Goal: Check status: Check status

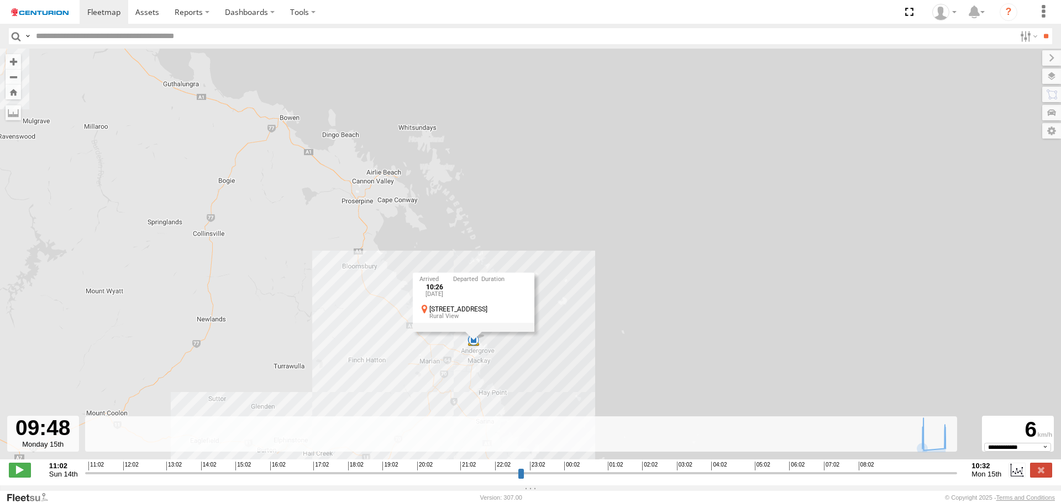
select select "**********"
click at [323, 222] on div "MV291 09:50 Mon 10:25 Mon 10:26 Mon 10:26 Mon 10:26 [DATE] [GEOGRAPHIC_DATA]" at bounding box center [530, 260] width 1061 height 423
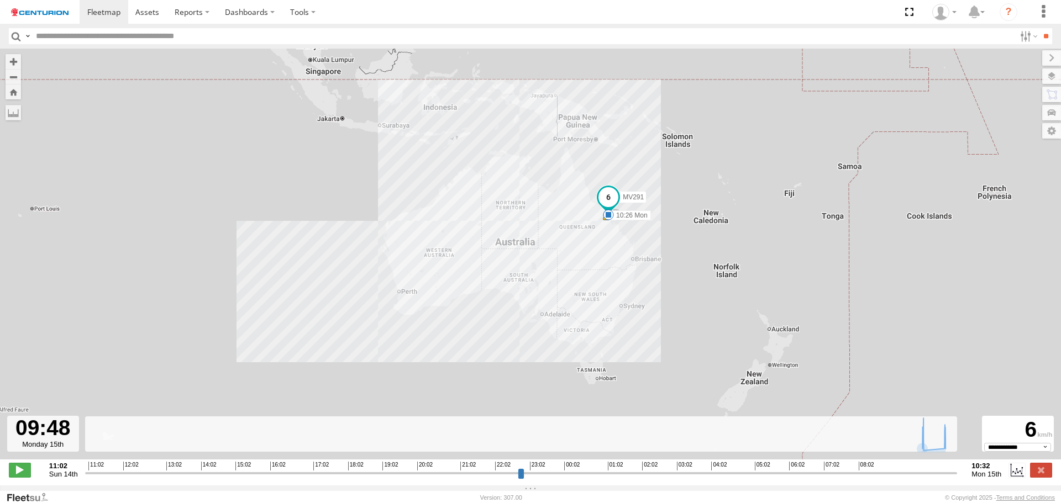
drag, startPoint x: 270, startPoint y: 243, endPoint x: 531, endPoint y: 242, distance: 260.8
click at [531, 242] on div "MV291 09:50 Mon 10:25 Mon 10:26 Mon 10:26 Mon" at bounding box center [530, 260] width 1061 height 423
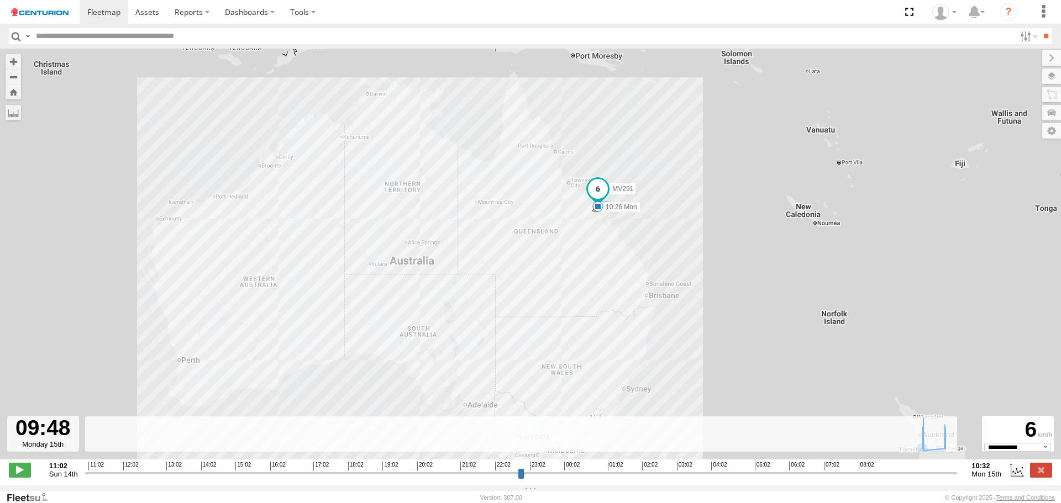
drag, startPoint x: 637, startPoint y: 231, endPoint x: 531, endPoint y: 251, distance: 107.4
click at [531, 251] on div "MV291 09:50 Mon 10:25 Mon 10:26 Mon 10:26 Mon" at bounding box center [530, 260] width 1061 height 423
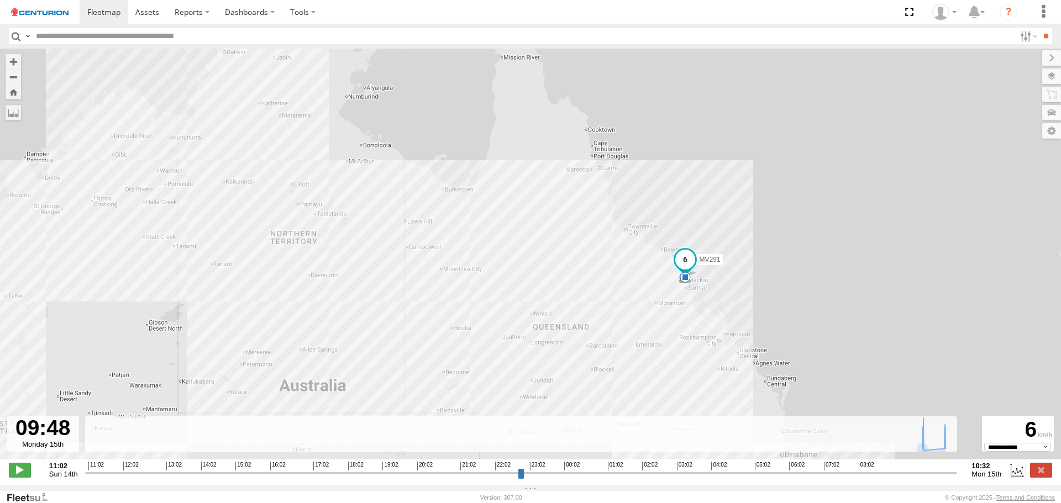
drag, startPoint x: 558, startPoint y: 213, endPoint x: 582, endPoint y: 319, distance: 108.9
click at [582, 319] on div "MV291 09:50 Mon 10:25 Mon 10:26 Mon 10:26 Mon" at bounding box center [530, 260] width 1061 height 423
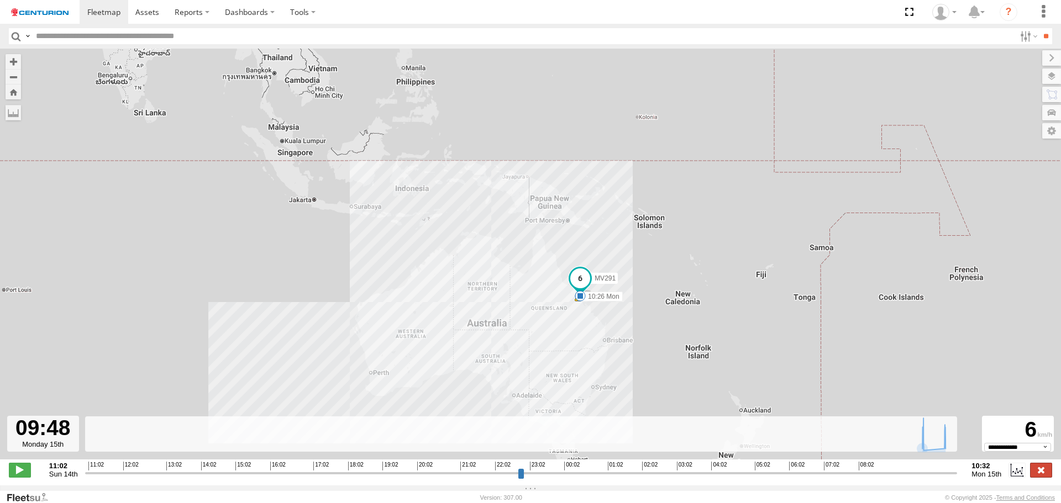
click at [1044, 476] on label at bounding box center [1041, 470] width 22 height 14
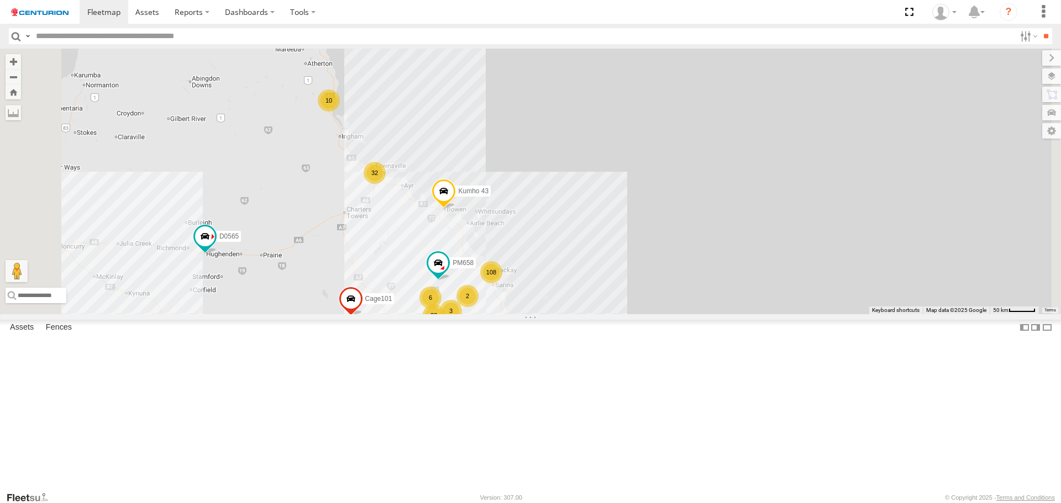
click at [386, 184] on div "32" at bounding box center [375, 173] width 22 height 22
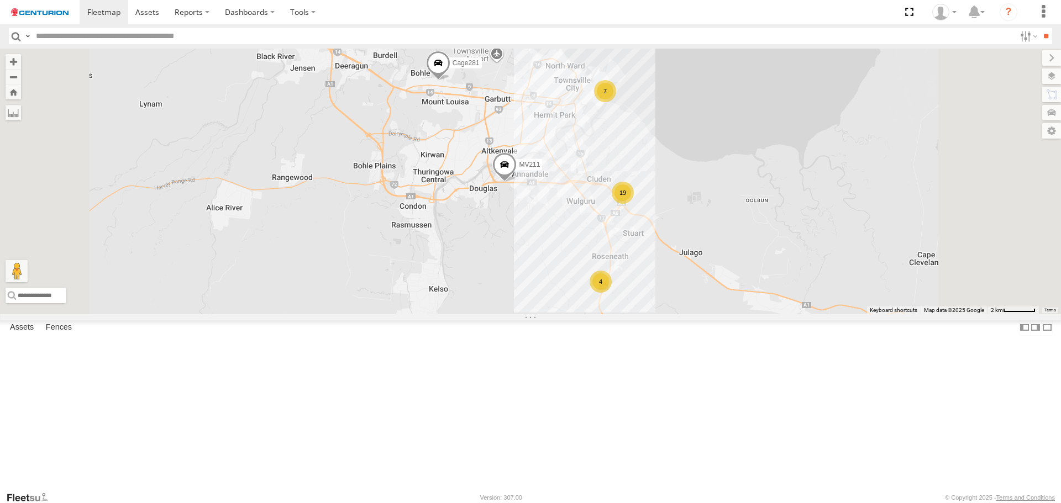
click at [616, 102] on div "7" at bounding box center [605, 91] width 22 height 22
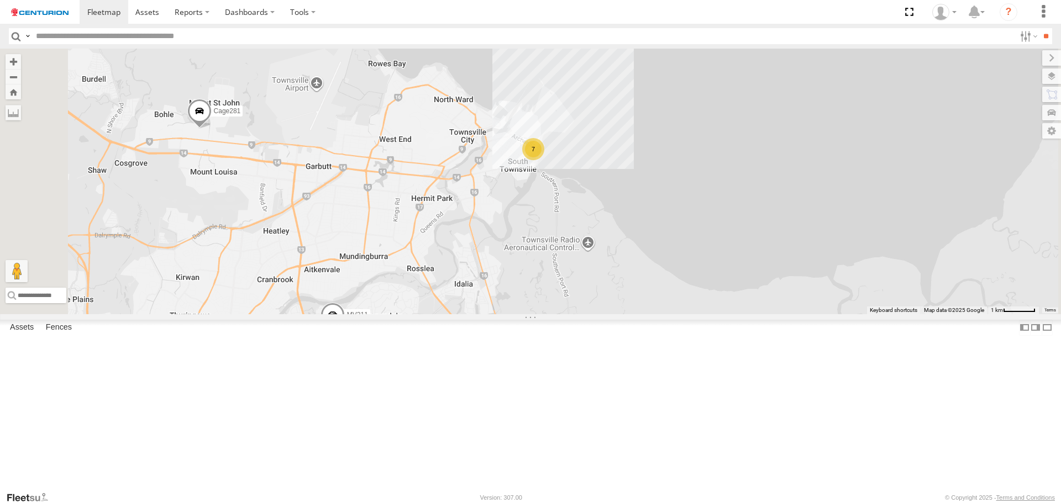
drag, startPoint x: 711, startPoint y: 415, endPoint x: 694, endPoint y: 309, distance: 107.0
click at [694, 309] on div "D0565 PM658 Cage101 Kumho 43 FT453 Cage281 MV211 7" at bounding box center [530, 181] width 1061 height 265
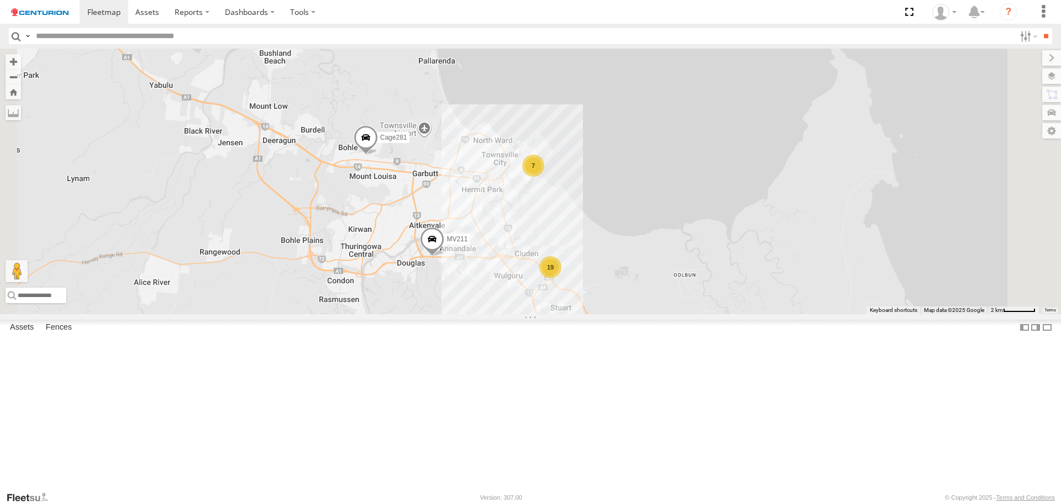
click at [561, 279] on div "19" at bounding box center [550, 267] width 22 height 22
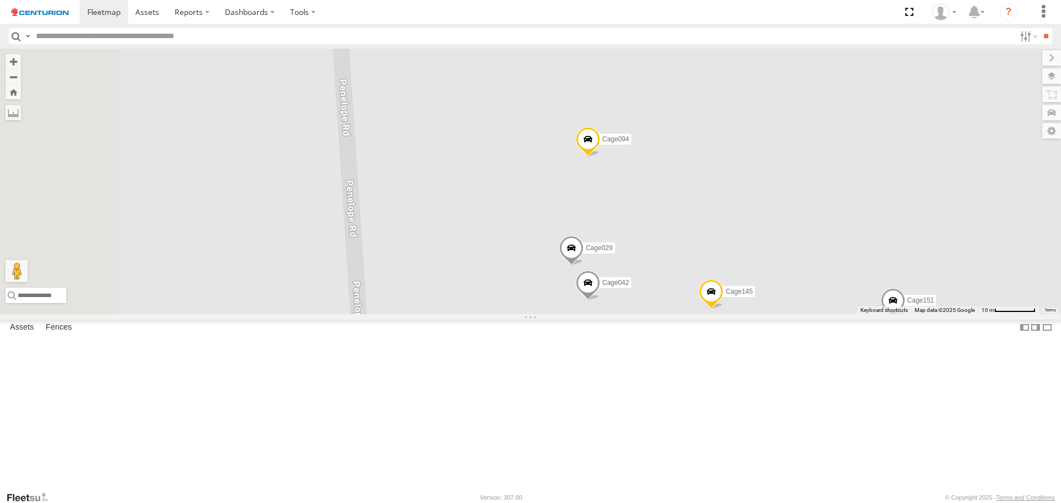
drag, startPoint x: 561, startPoint y: 159, endPoint x: 594, endPoint y: 306, distance: 150.0
click at [615, 314] on div "D0565 PM658 Cage101 Kumho 43 FT453 Cage281 MV211 Cage046 Cage034 TL340 TL281 PM…" at bounding box center [530, 181] width 1061 height 265
drag, startPoint x: 573, startPoint y: 216, endPoint x: 578, endPoint y: 254, distance: 38.5
click at [577, 257] on div "D0565 PM658 Cage101 Kumho 43 FT453 Cage281 MV211 Cage046 Cage034 TL340 TL281 PM…" at bounding box center [530, 181] width 1061 height 265
click at [463, 162] on span at bounding box center [451, 148] width 24 height 30
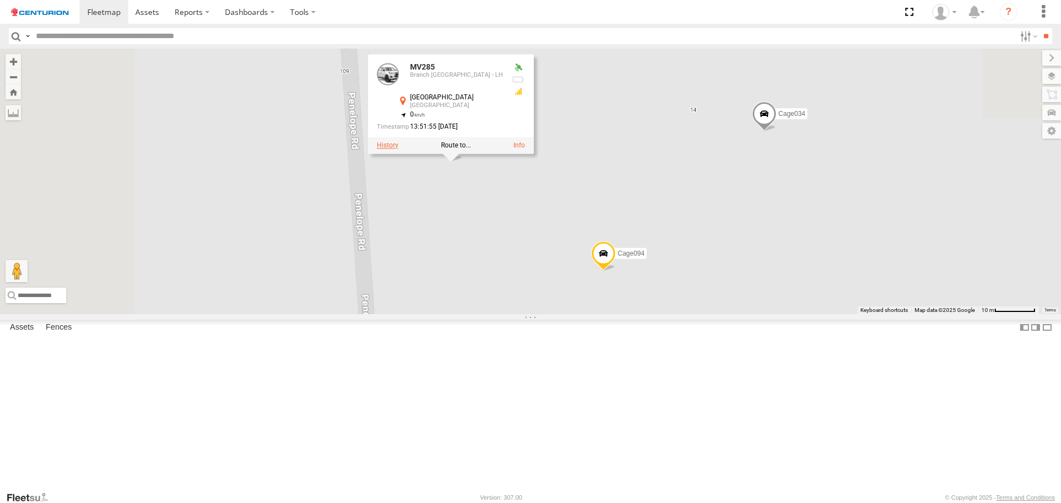
click at [398, 150] on label at bounding box center [388, 146] width 22 height 8
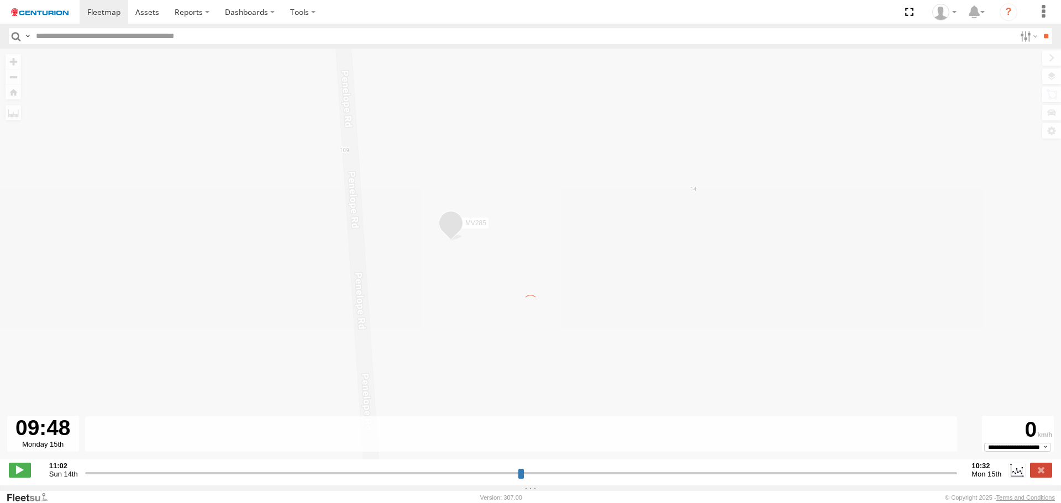
type input "**********"
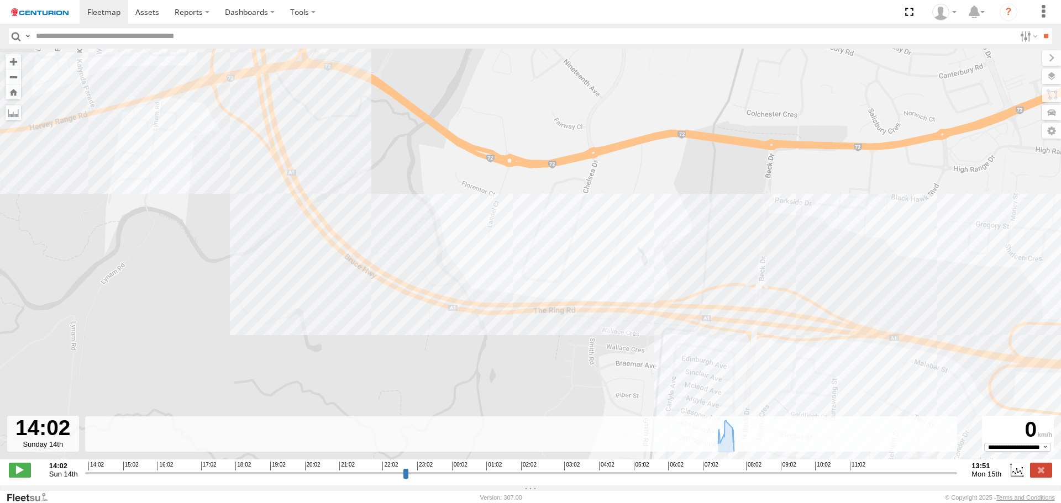
drag, startPoint x: 779, startPoint y: 211, endPoint x: 377, endPoint y: 188, distance: 402.4
click at [380, 188] on div "MV285 07:51 Mon 07:57 Mon" at bounding box center [530, 260] width 1061 height 423
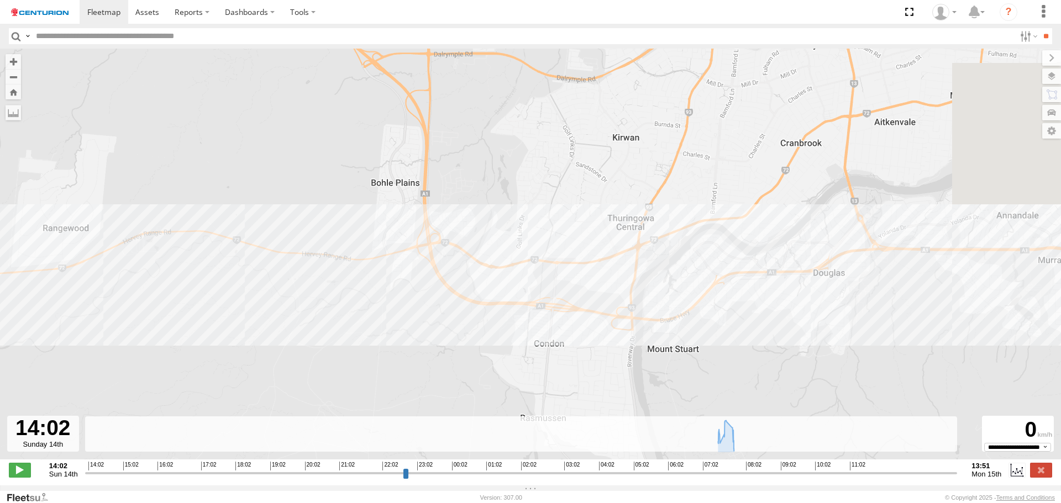
drag, startPoint x: 873, startPoint y: 351, endPoint x: 582, endPoint y: 345, distance: 290.8
click at [583, 345] on div "MV285 07:51 Mon 07:57 Mon" at bounding box center [530, 260] width 1061 height 423
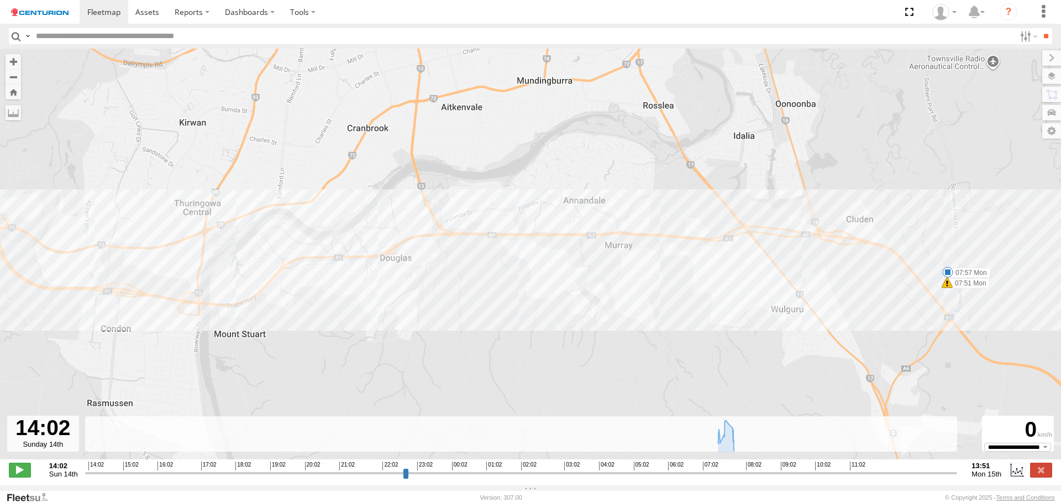
drag, startPoint x: 886, startPoint y: 322, endPoint x: 654, endPoint y: 327, distance: 232.2
click at [689, 325] on div "MV285 07:51 Mon 07:57 Mon" at bounding box center [530, 260] width 1061 height 423
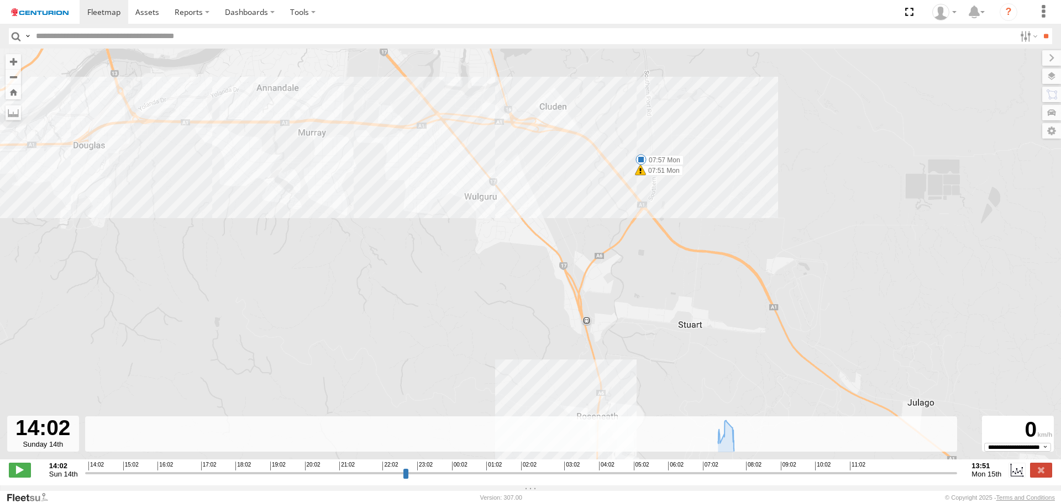
drag, startPoint x: 715, startPoint y: 341, endPoint x: 714, endPoint y: 226, distance: 114.9
click at [714, 226] on div "MV285 07:51 Mon 07:57 Mon" at bounding box center [530, 260] width 1061 height 423
click at [640, 172] on span at bounding box center [640, 169] width 11 height 11
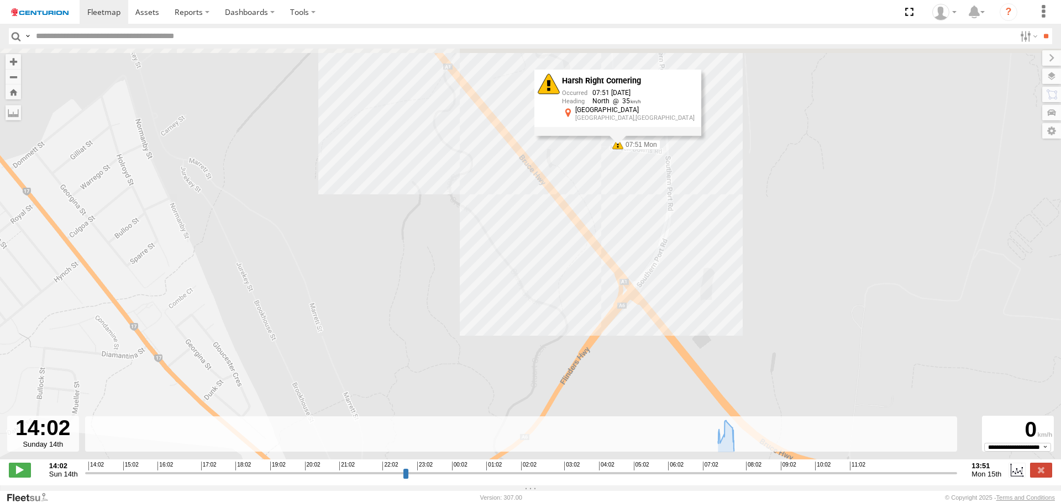
drag, startPoint x: 650, startPoint y: 171, endPoint x: 650, endPoint y: 212, distance: 40.3
click at [650, 212] on div "MV285 07:51 Mon 07:57 Mon Harsh Right Cornering 07:51 [DATE] North 35 Townsvill…" at bounding box center [530, 260] width 1061 height 423
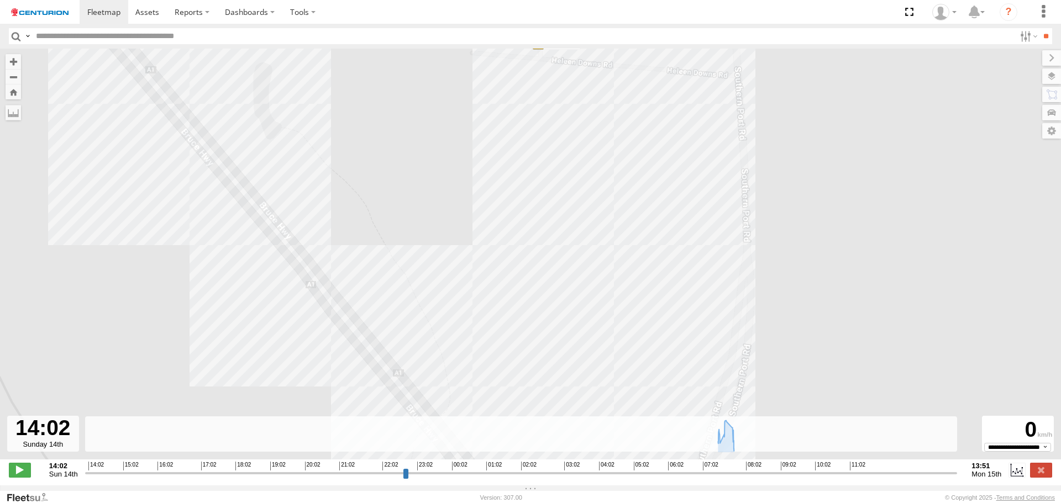
drag, startPoint x: 619, startPoint y: 170, endPoint x: 632, endPoint y: 393, distance: 223.7
click at [632, 390] on div "MV285 07:51 Mon 07:57 Mon Harsh Right Cornering 07:51 [DATE] North 35 Townsvill…" at bounding box center [530, 260] width 1061 height 423
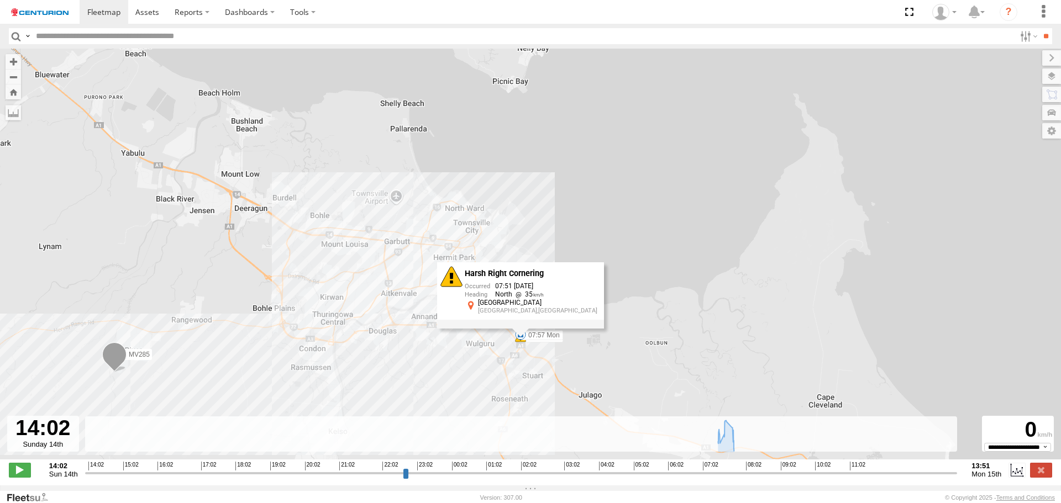
click at [456, 351] on div "MV285 07:51 Mon 07:57 Mon Harsh Right Cornering 07:51 [DATE] North 35 Townsvill…" at bounding box center [530, 260] width 1061 height 423
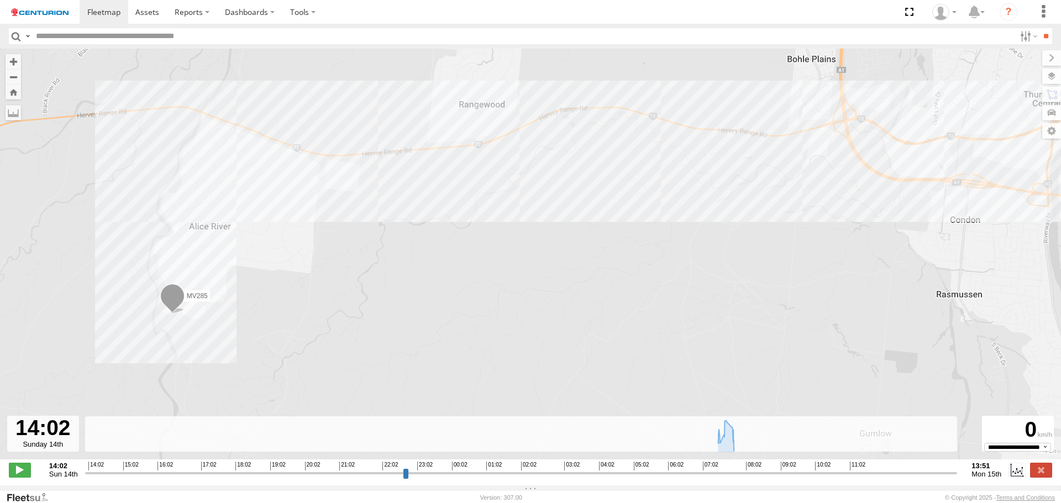
drag, startPoint x: 163, startPoint y: 349, endPoint x: 337, endPoint y: 197, distance: 231.1
click at [337, 197] on div "MV285 07:51 Mon 07:57 Mon" at bounding box center [530, 260] width 1061 height 423
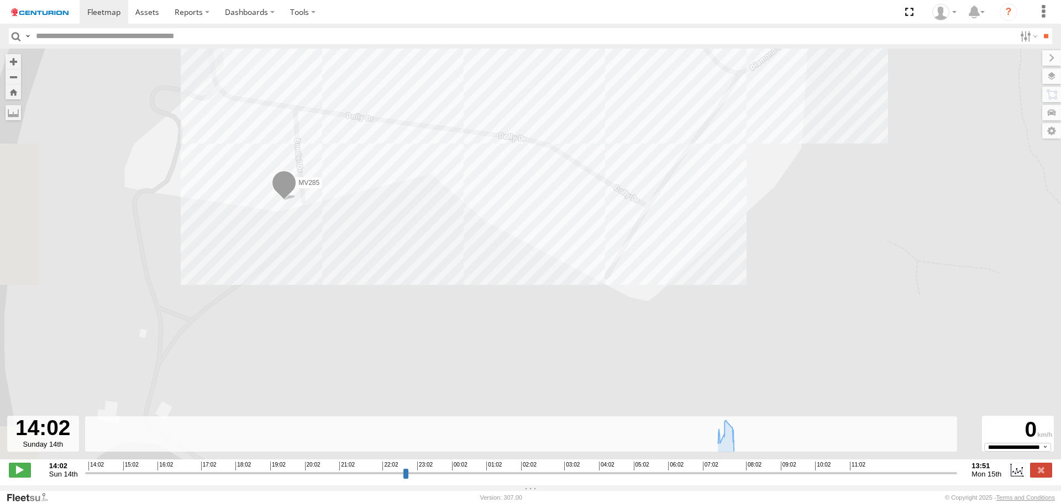
drag, startPoint x: 344, startPoint y: 191, endPoint x: 398, endPoint y: 280, distance: 103.7
click at [398, 280] on div "MV285 07:51 Mon 07:57 Mon" at bounding box center [530, 260] width 1061 height 423
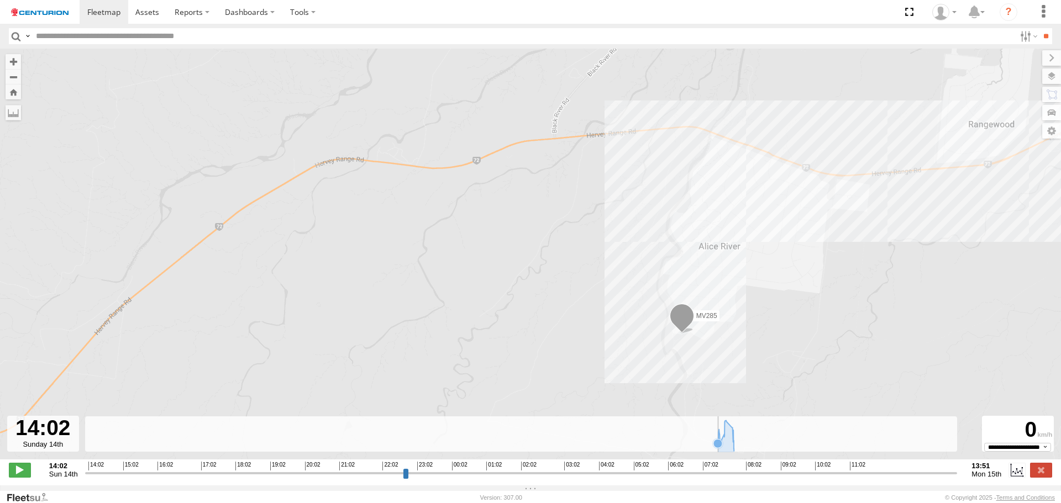
click at [718, 448] on icon at bounding box center [717, 443] width 9 height 9
click at [726, 439] on icon at bounding box center [725, 436] width 27 height 30
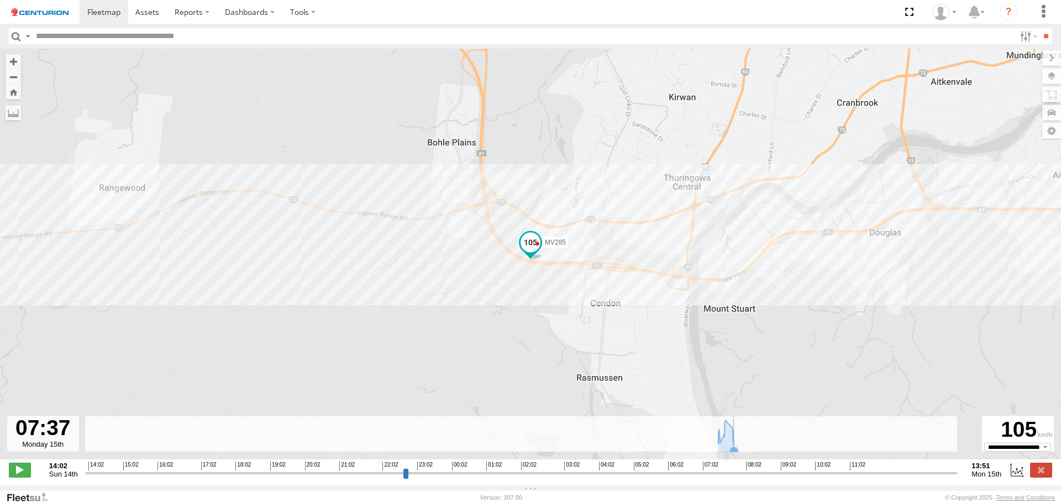
click at [734, 455] on icon at bounding box center [733, 451] width 9 height 9
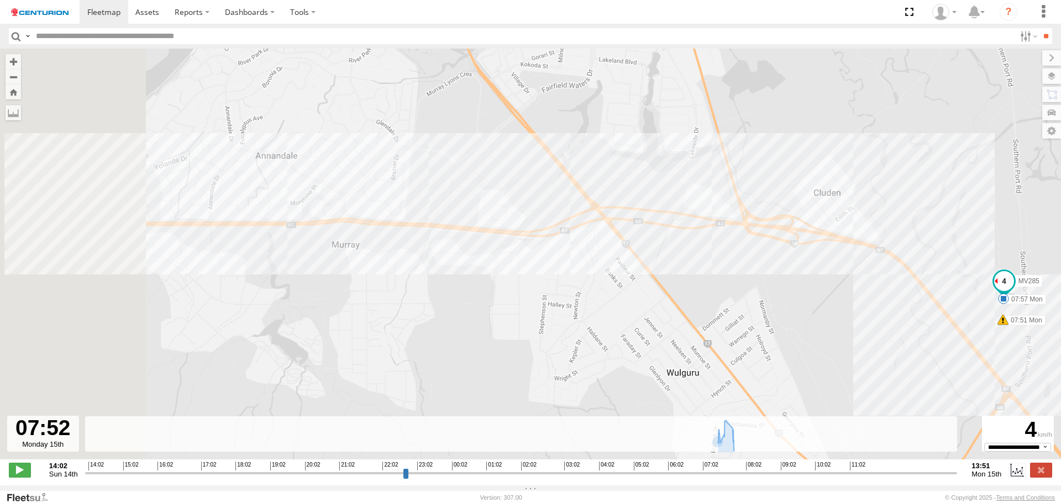
drag, startPoint x: 200, startPoint y: 275, endPoint x: 771, endPoint y: 293, distance: 571.1
click at [771, 293] on div "MV285 07:51 Mon 07:57 Mon" at bounding box center [530, 260] width 1061 height 423
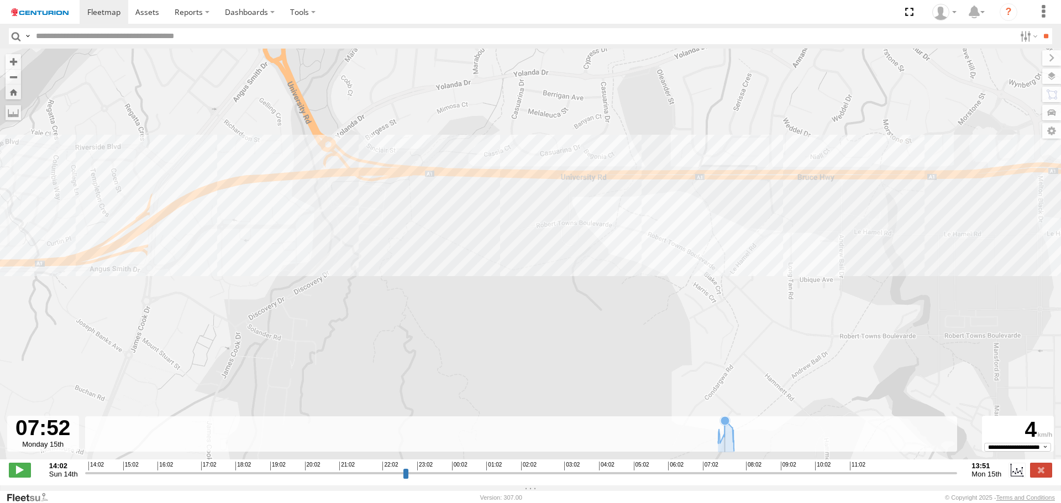
click at [725, 426] on icon at bounding box center [725, 421] width 9 height 9
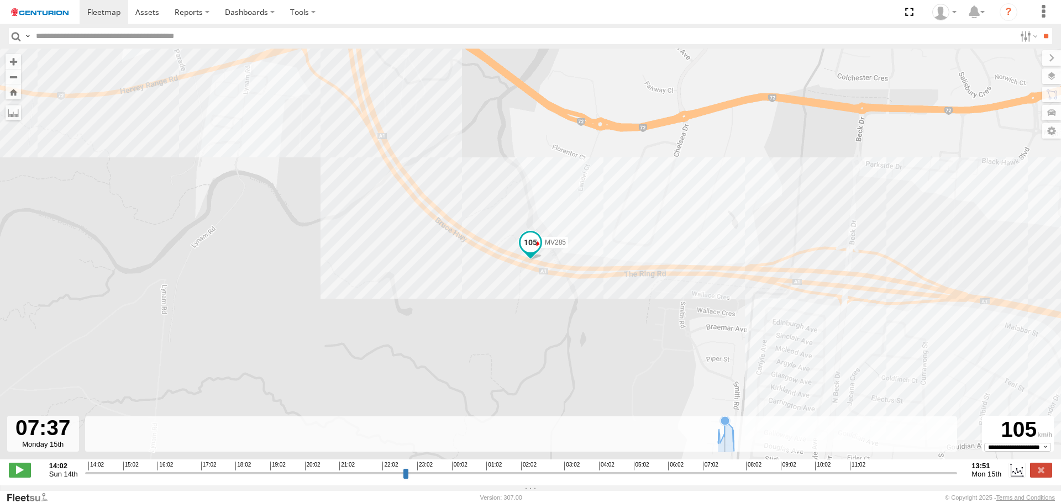
click at [726, 426] on icon at bounding box center [725, 421] width 9 height 9
click at [728, 424] on icon at bounding box center [726, 421] width 9 height 9
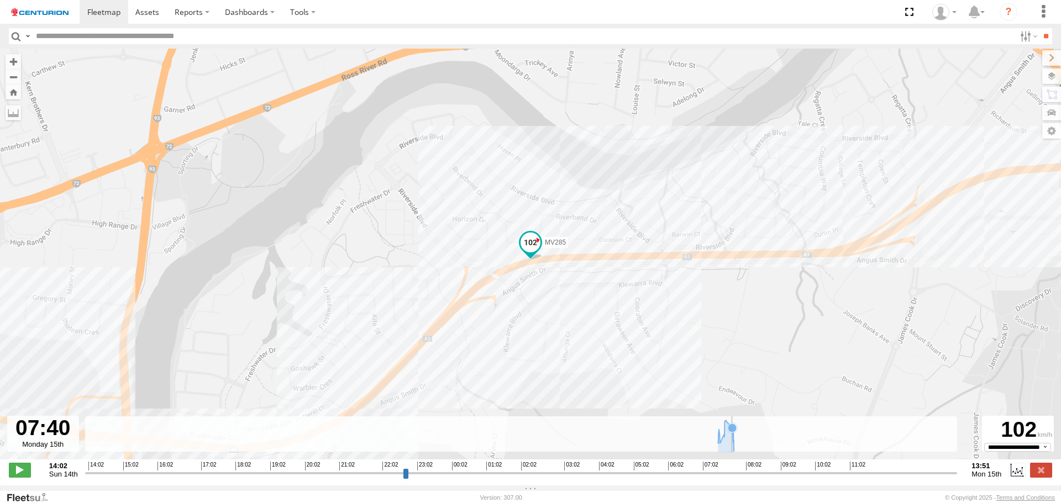
click at [731, 433] on icon at bounding box center [732, 428] width 9 height 9
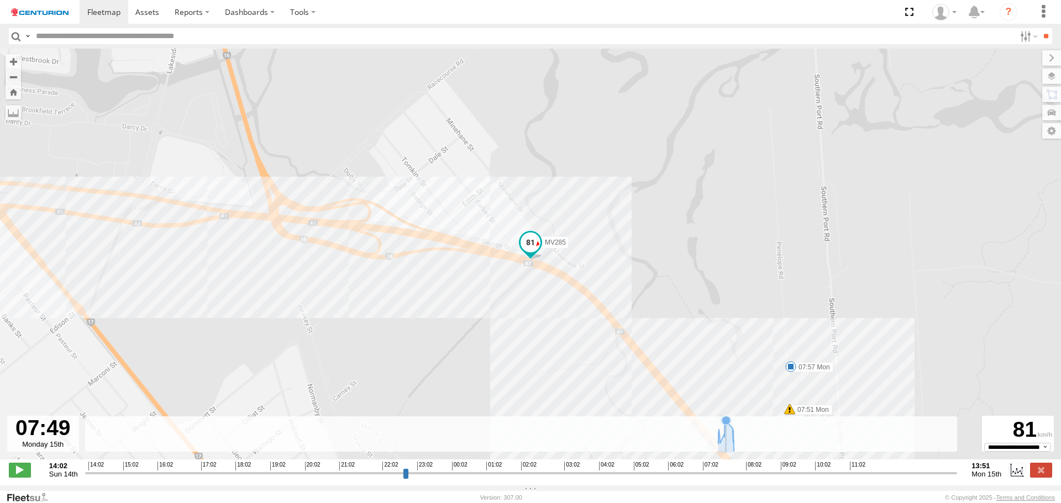
click at [726, 425] on icon at bounding box center [726, 420] width 9 height 9
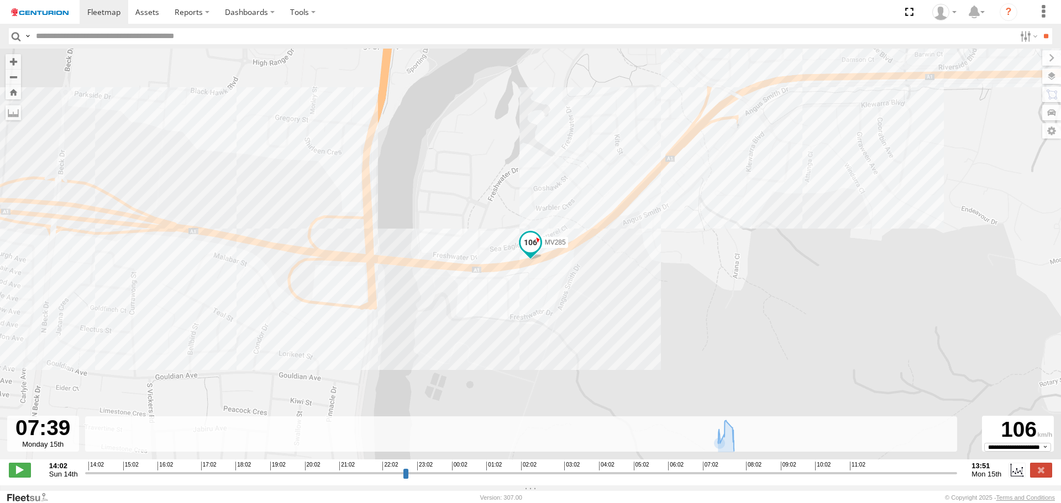
click at [503, 266] on div "MV285 07:51 Mon 07:57 Mon" at bounding box center [530, 260] width 1061 height 423
click at [481, 263] on div "MV285 07:51 Mon 07:57 Mon" at bounding box center [530, 260] width 1061 height 423
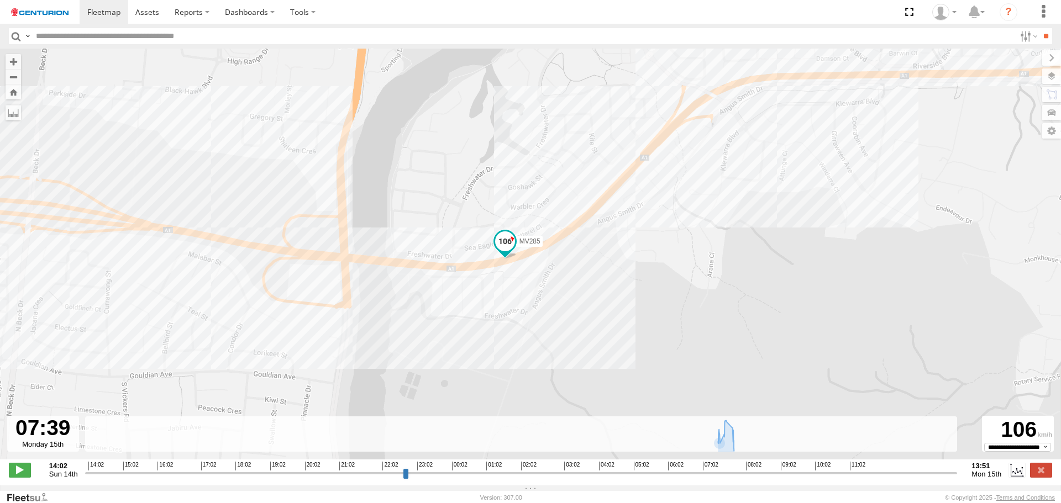
drag, startPoint x: 526, startPoint y: 253, endPoint x: 500, endPoint y: 252, distance: 26.5
click at [500, 251] on span at bounding box center [505, 242] width 20 height 20
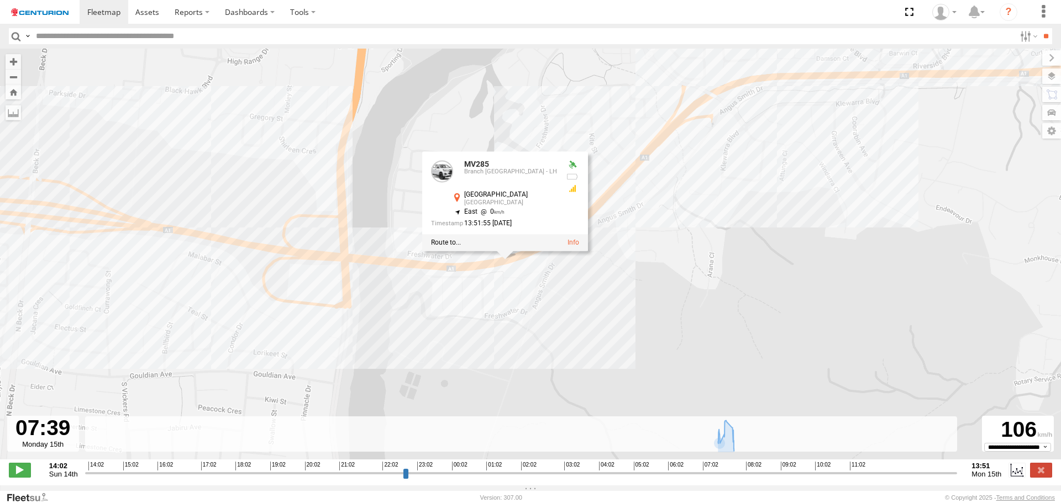
click at [620, 196] on div "MV285 07:51 Mon 07:57 Mon MV285 Branch [GEOGRAPHIC_DATA] - [GEOGRAPHIC_DATA] [G…" at bounding box center [530, 260] width 1061 height 423
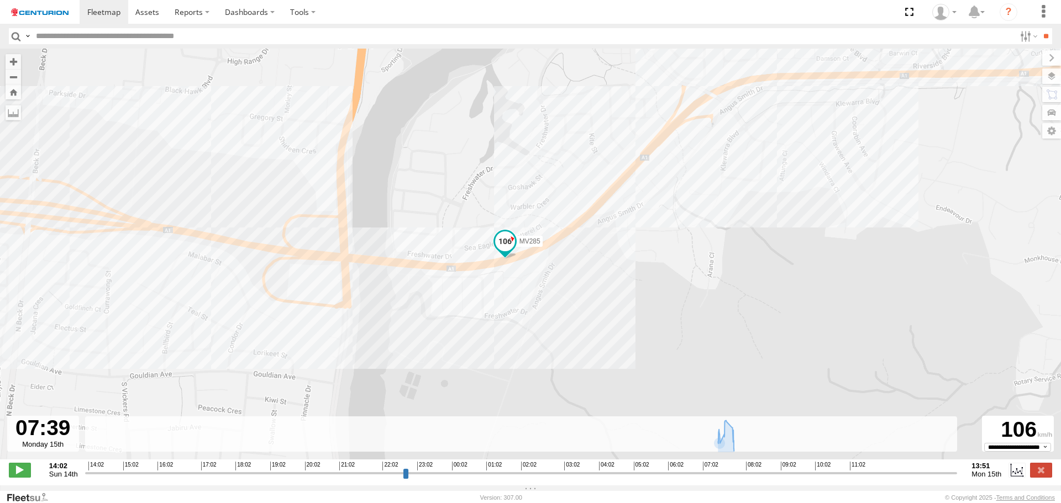
click at [619, 187] on div "MV285 07:51 Mon 07:57 Mon" at bounding box center [530, 260] width 1061 height 423
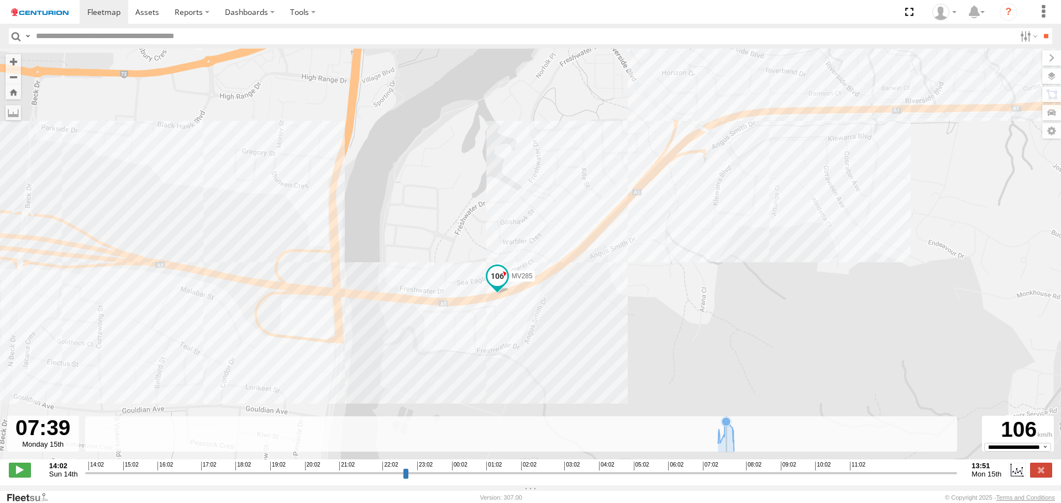
click at [727, 426] on icon at bounding box center [726, 421] width 9 height 9
click at [726, 423] on icon at bounding box center [726, 420] width 9 height 9
click at [726, 424] on icon at bounding box center [726, 420] width 9 height 9
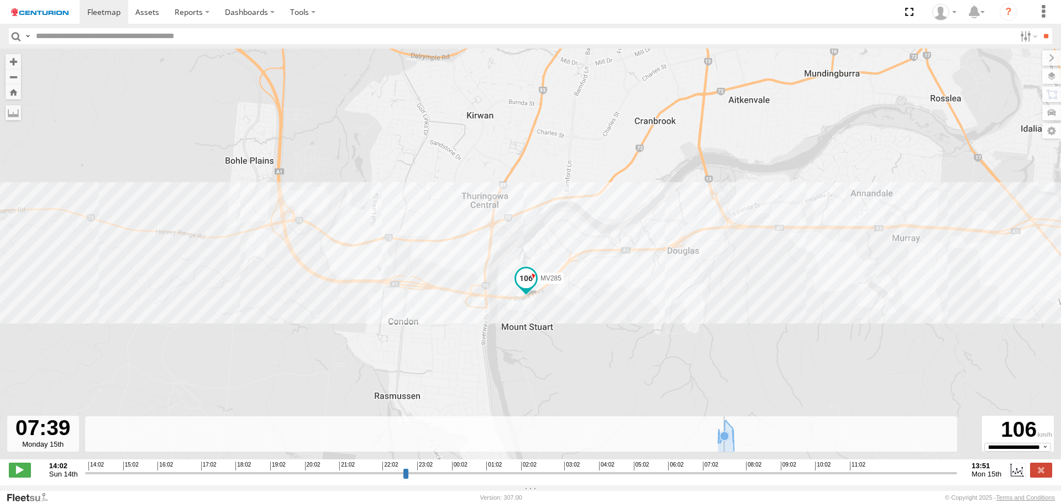
click at [724, 436] on icon at bounding box center [725, 436] width 27 height 30
click at [725, 435] on icon at bounding box center [725, 436] width 27 height 30
click at [726, 435] on icon at bounding box center [725, 436] width 27 height 30
click at [729, 437] on icon at bounding box center [725, 436] width 27 height 30
click at [726, 425] on icon at bounding box center [726, 420] width 9 height 9
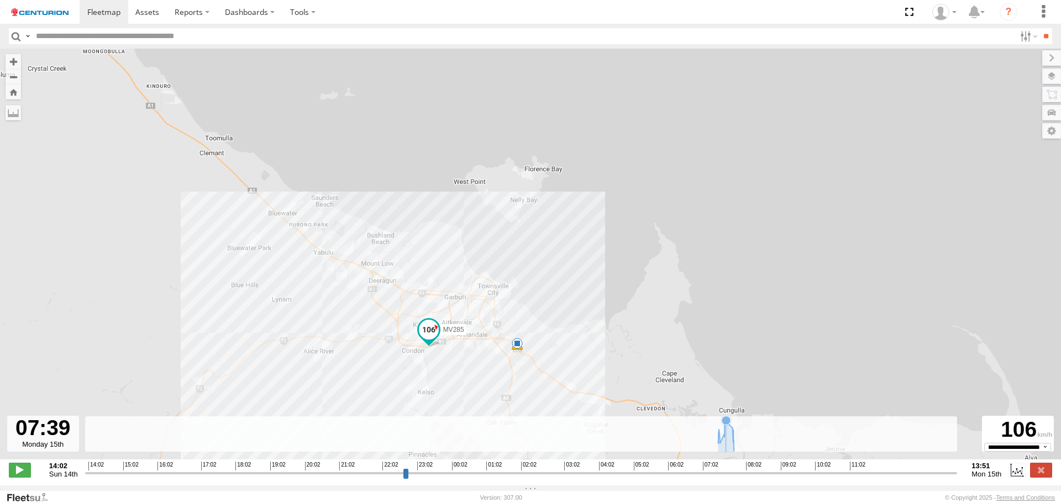
click at [726, 425] on icon at bounding box center [726, 420] width 9 height 9
click at [726, 423] on icon at bounding box center [726, 420] width 9 height 9
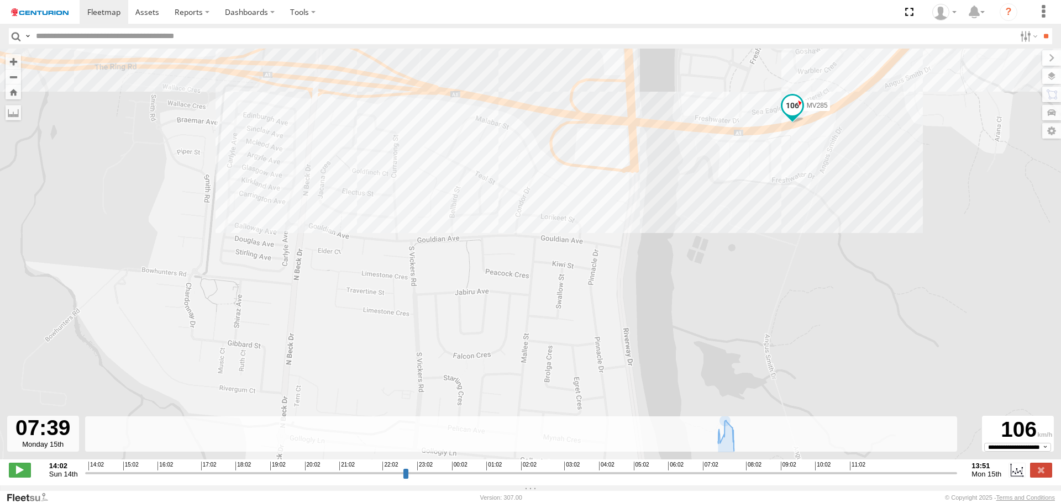
drag, startPoint x: 253, startPoint y: 364, endPoint x: 329, endPoint y: 225, distance: 158.6
click at [327, 228] on div "MV285 07:51 Mon 07:57 Mon" at bounding box center [530, 260] width 1061 height 423
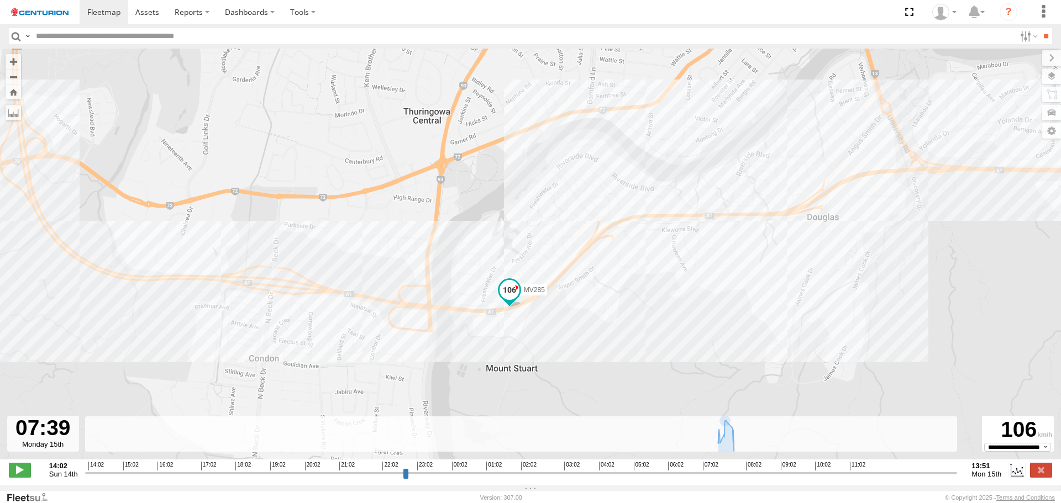
drag, startPoint x: 571, startPoint y: 189, endPoint x: 342, endPoint y: 376, distance: 296.1
click at [342, 376] on div "MV285 07:51 Mon 07:57 Mon" at bounding box center [530, 260] width 1061 height 423
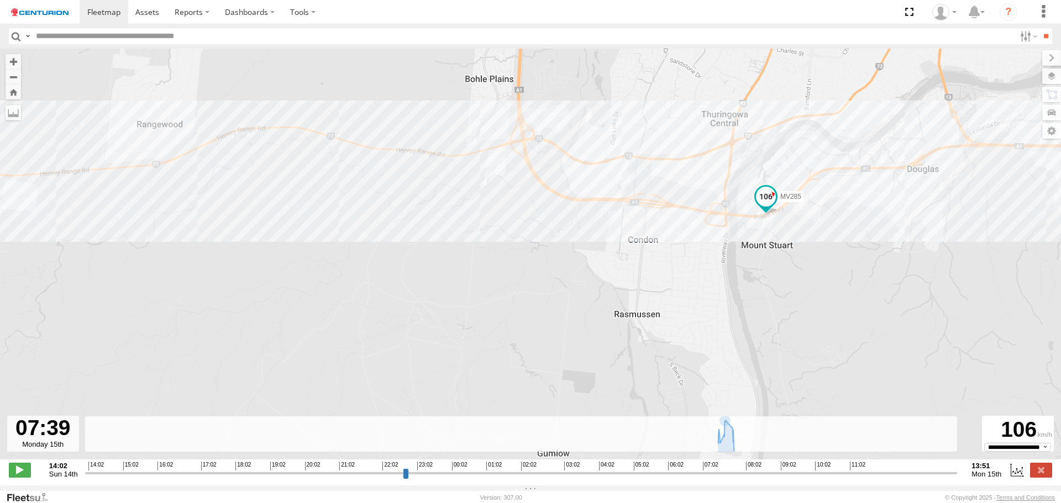
click at [101, 156] on div "MV285 07:51 Mon 07:57 Mon" at bounding box center [530, 260] width 1061 height 423
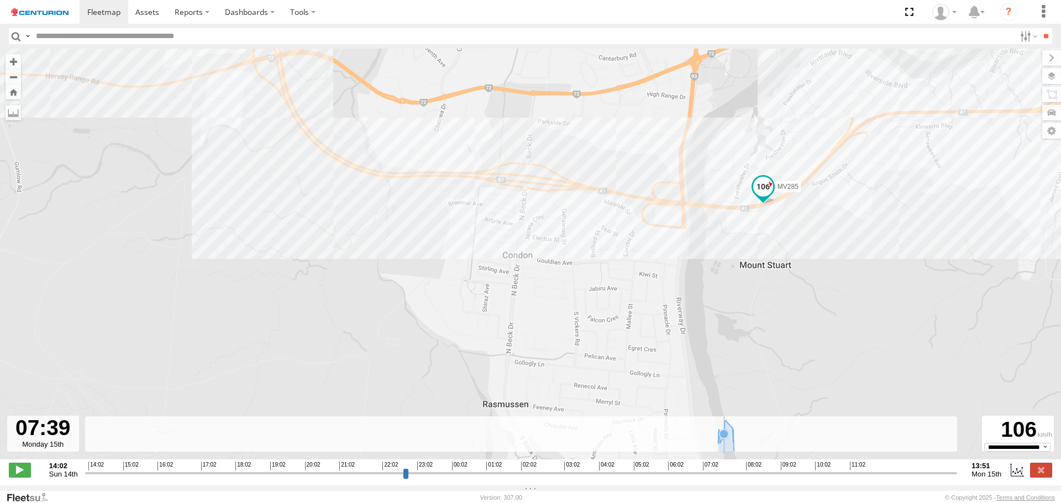
click at [723, 449] on icon at bounding box center [725, 436] width 27 height 30
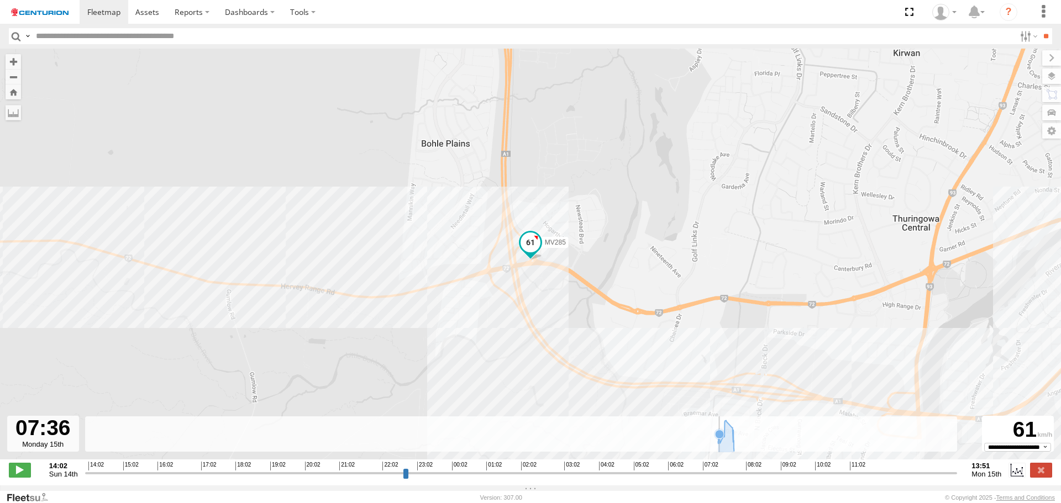
click at [720, 436] on icon at bounding box center [719, 434] width 9 height 9
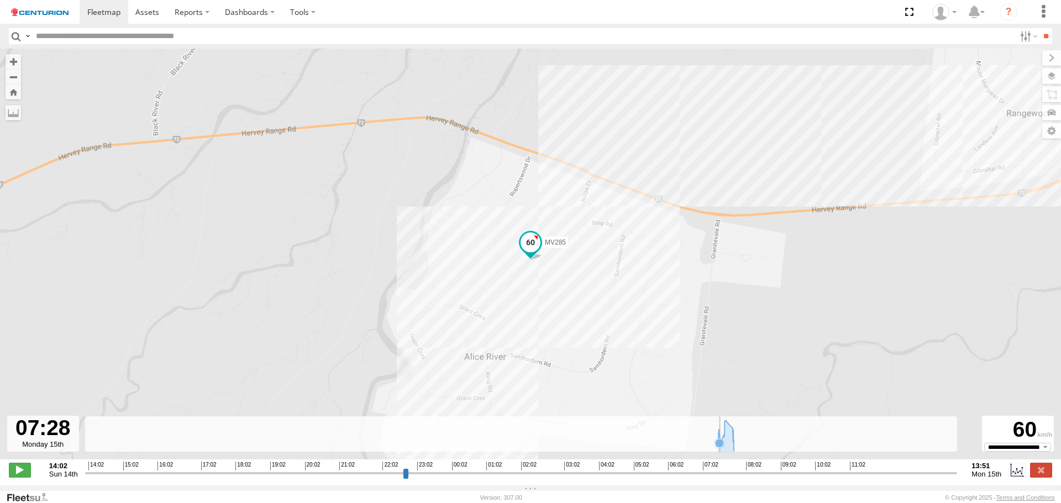
click at [720, 439] on icon at bounding box center [725, 436] width 27 height 30
click at [724, 439] on icon at bounding box center [724, 434] width 9 height 9
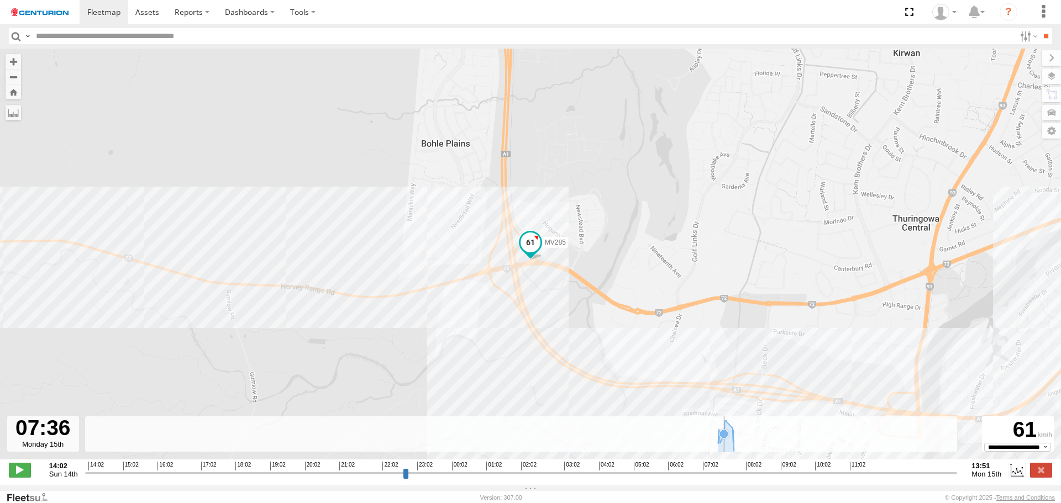
click at [723, 439] on icon at bounding box center [724, 434] width 9 height 9
click at [722, 445] on icon at bounding box center [720, 442] width 9 height 9
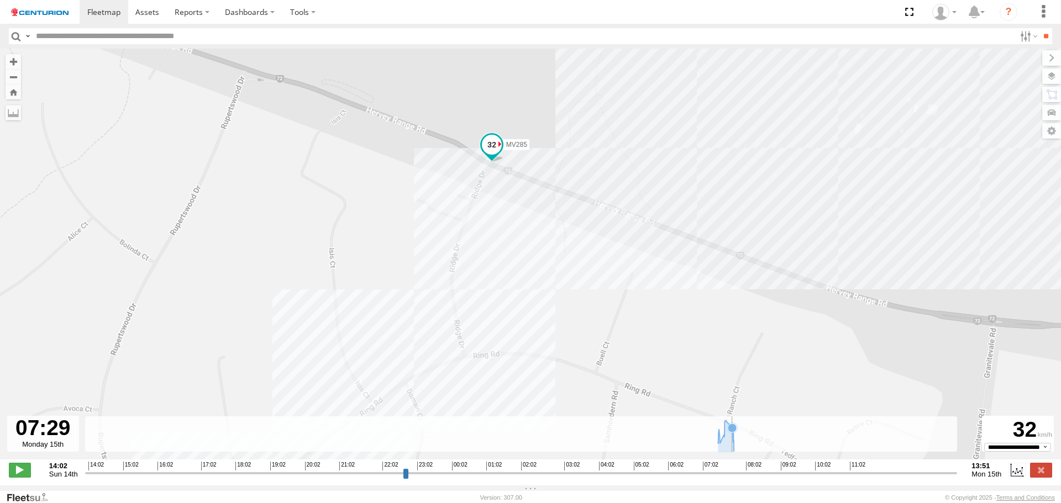
click at [731, 433] on icon at bounding box center [732, 428] width 9 height 9
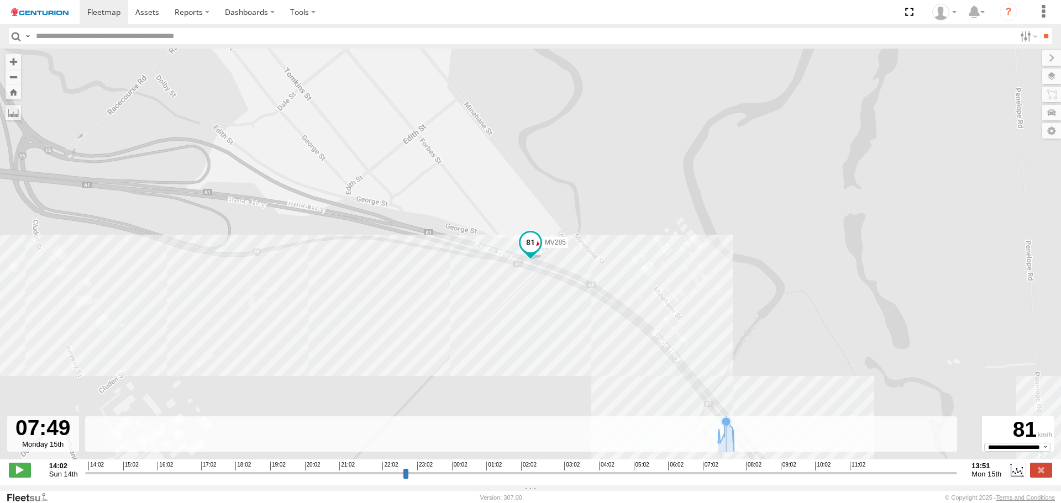
click at [729, 426] on icon at bounding box center [726, 421] width 9 height 9
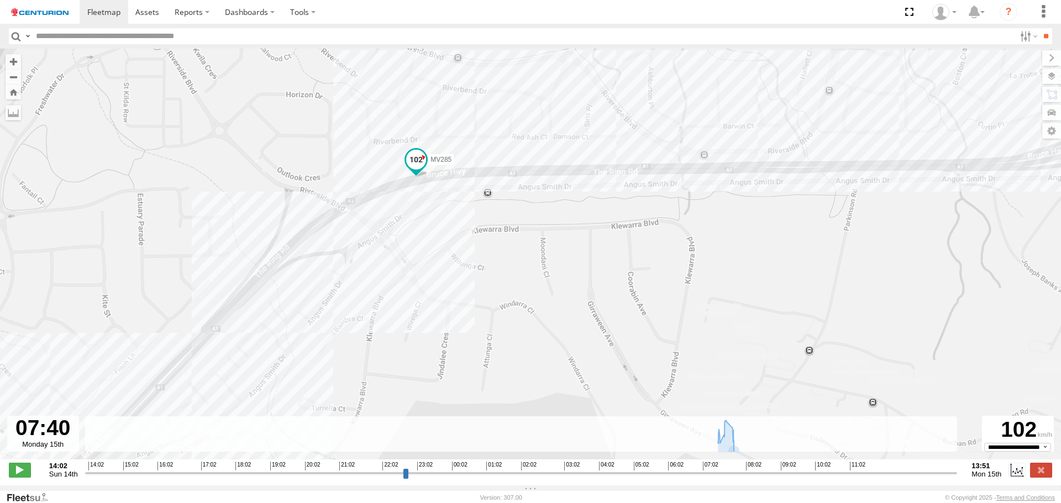
drag, startPoint x: 796, startPoint y: 380, endPoint x: 680, endPoint y: 295, distance: 143.1
click at [680, 295] on div "MV285 07:51 Mon 07:57 Mon" at bounding box center [530, 260] width 1061 height 423
click at [726, 426] on icon at bounding box center [725, 421] width 9 height 9
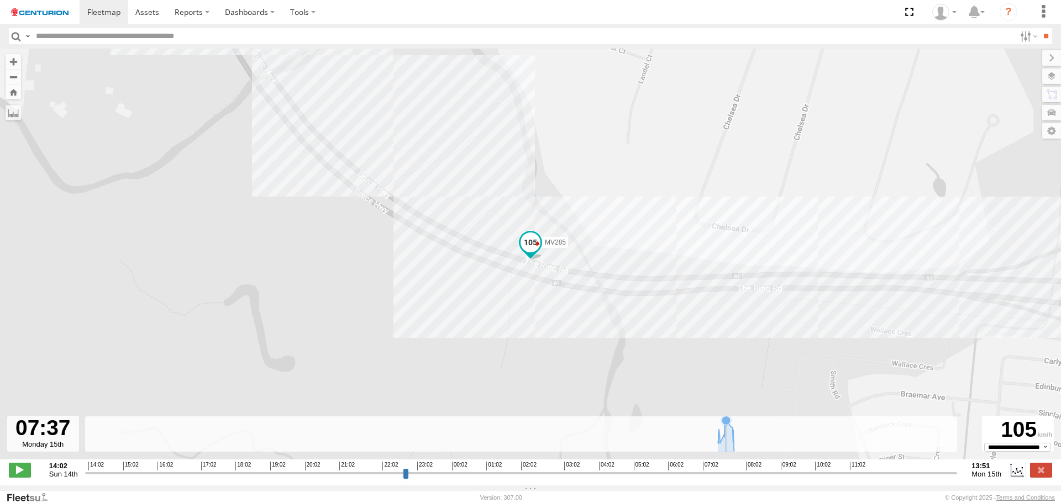
click at [726, 425] on icon at bounding box center [726, 420] width 9 height 9
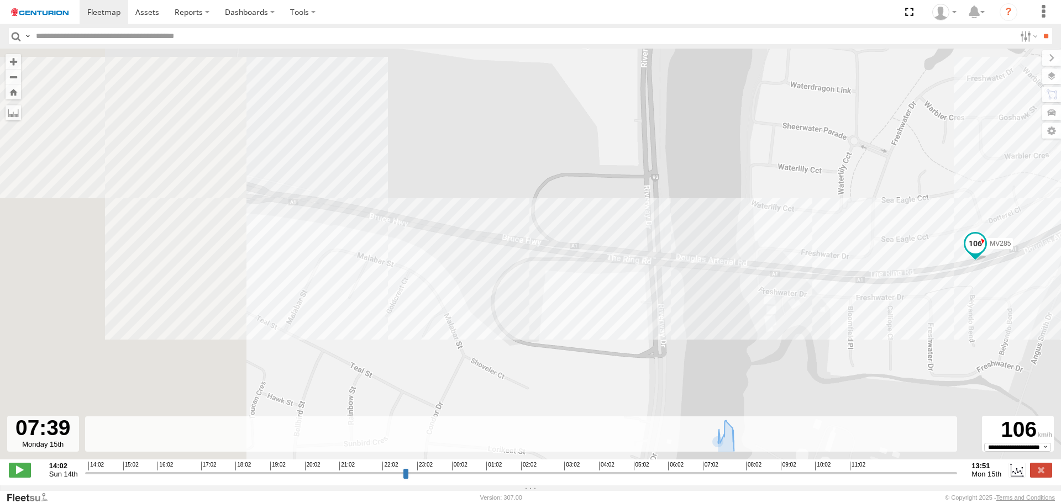
drag, startPoint x: 513, startPoint y: 298, endPoint x: 959, endPoint y: 299, distance: 446.0
click at [959, 299] on div "MV285 07:51 Mon 07:57 Mon" at bounding box center [530, 260] width 1061 height 423
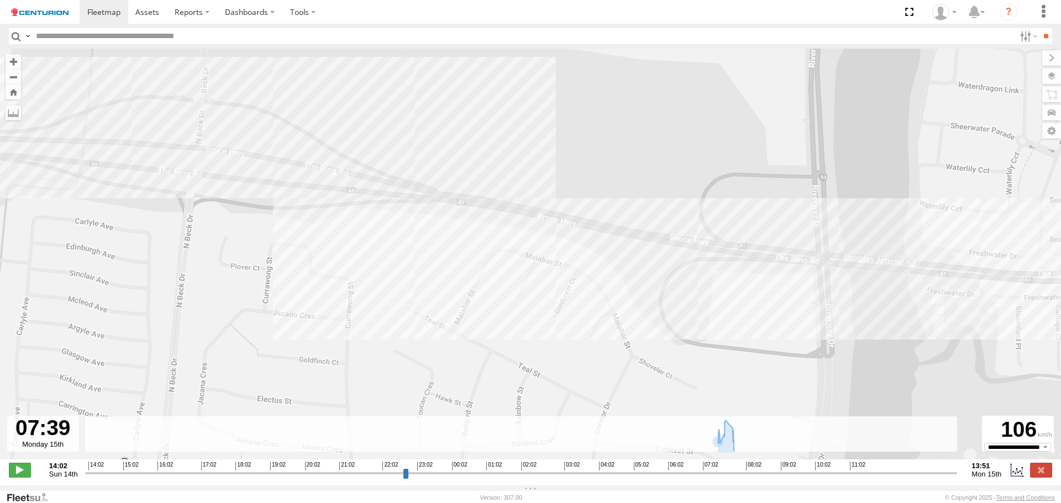
click at [875, 299] on div "MV285 07:51 Mon 07:57 Mon" at bounding box center [530, 260] width 1061 height 423
